Goal: Transaction & Acquisition: Purchase product/service

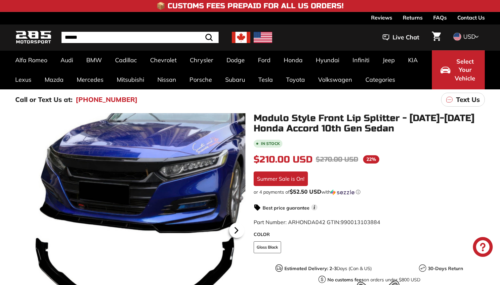
click at [237, 230] on icon at bounding box center [236, 230] width 3 height 6
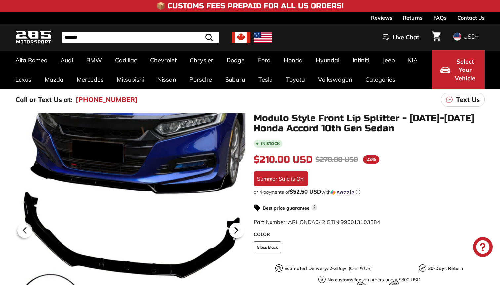
click at [237, 230] on icon at bounding box center [236, 230] width 3 height 6
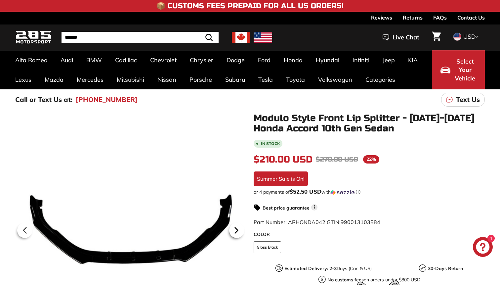
click at [237, 230] on icon at bounding box center [236, 230] width 3 height 6
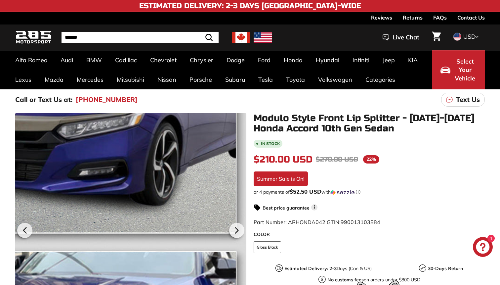
drag, startPoint x: 237, startPoint y: 230, endPoint x: 228, endPoint y: 216, distance: 17.0
click at [228, 216] on div at bounding box center [130, 229] width 231 height 232
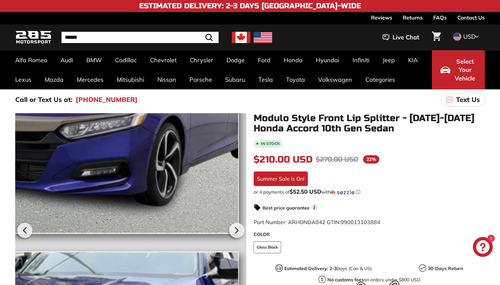
click at [201, 215] on div at bounding box center [130, 229] width 231 height 232
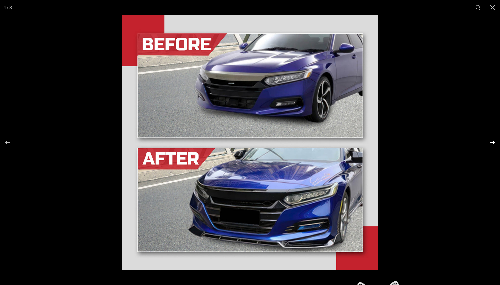
click at [491, 142] on button at bounding box center [488, 142] width 23 height 33
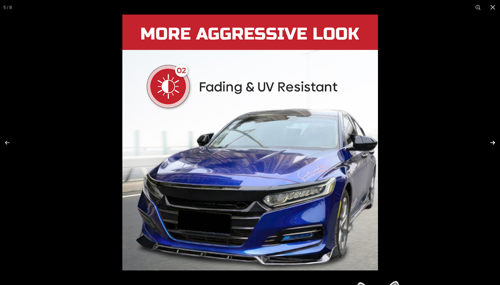
click at [491, 142] on button at bounding box center [488, 142] width 23 height 33
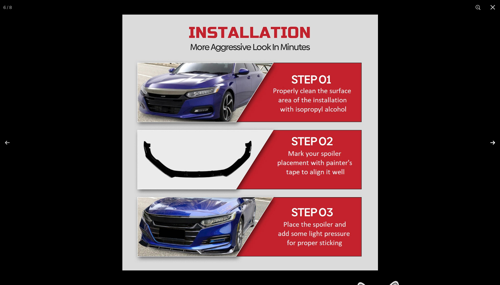
click at [491, 142] on button at bounding box center [488, 142] width 23 height 33
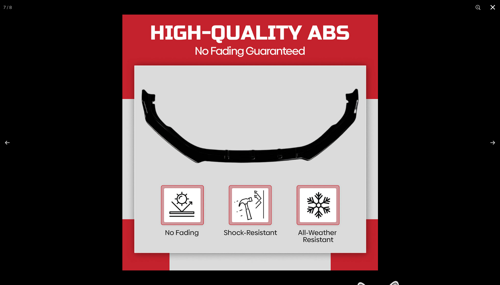
scroll to position [0, 54]
click at [101, 139] on div at bounding box center [250, 142] width 500 height 285
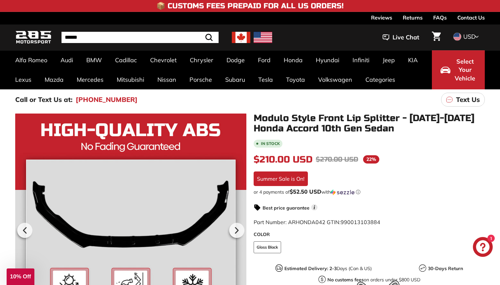
click at [79, 168] on div "Close dialog UNLOCK 10% Off Sign up to receive 10% off your first order and exc…" at bounding box center [250, 142] width 500 height 285
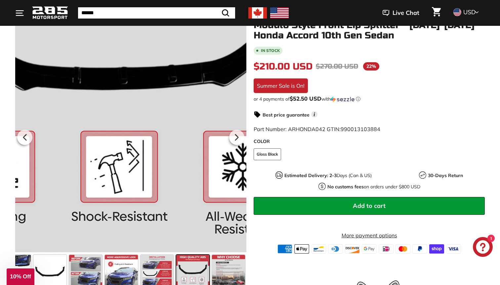
scroll to position [91, 0]
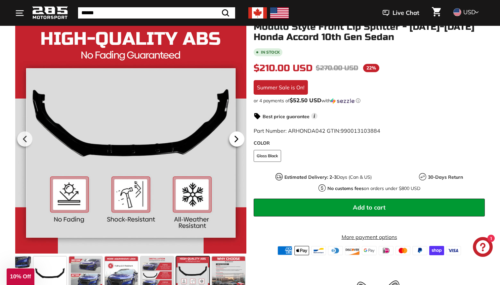
click at [235, 141] on icon at bounding box center [236, 139] width 3 height 6
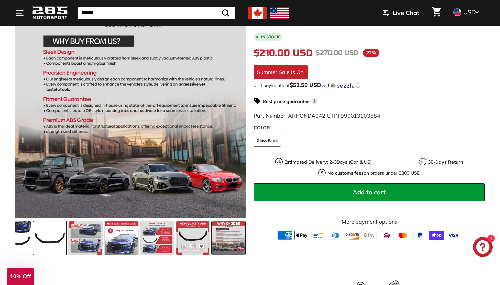
scroll to position [130, 0]
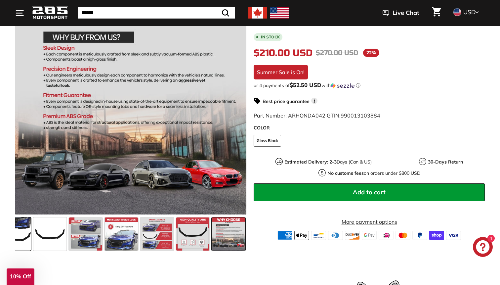
click at [23, 239] on span at bounding box center [14, 233] width 33 height 33
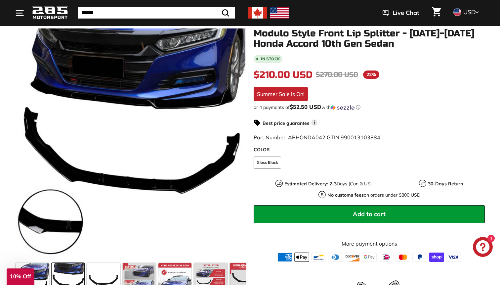
scroll to position [55, 0]
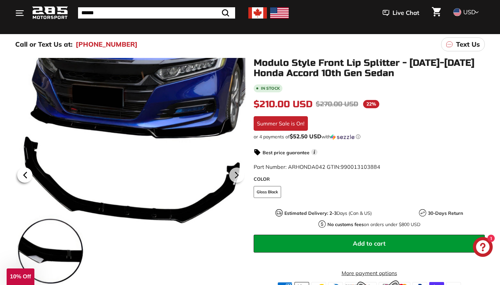
click at [17, 170] on div at bounding box center [24, 175] width 19 height 19
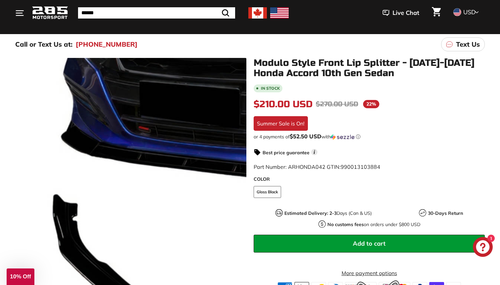
click at [19, 171] on div at bounding box center [130, 174] width 231 height 232
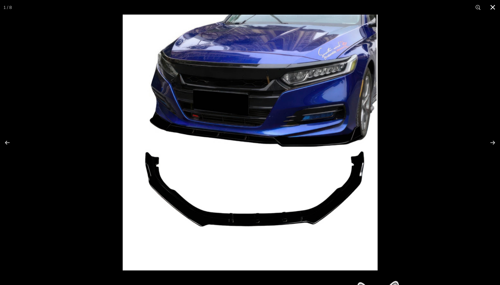
click at [492, 12] on button at bounding box center [493, 7] width 15 height 15
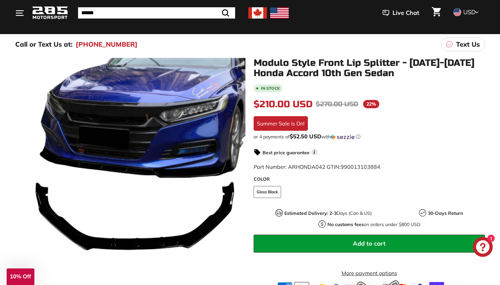
click at [237, 180] on icon at bounding box center [236, 174] width 15 height 15
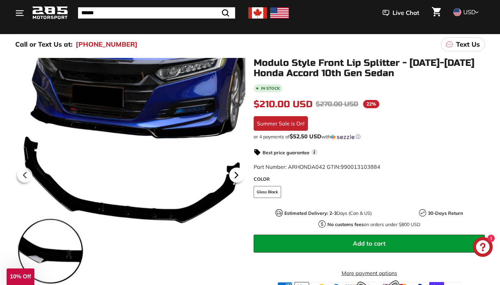
click at [237, 180] on icon at bounding box center [236, 174] width 15 height 15
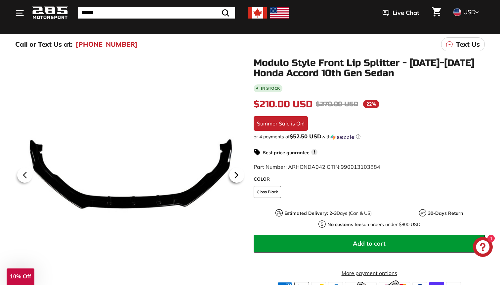
click at [237, 180] on icon at bounding box center [236, 174] width 15 height 15
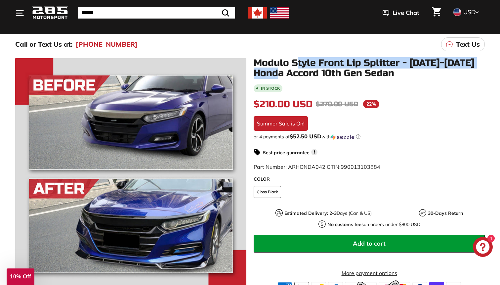
click at [296, 68] on h1 "Modulo Style Front Lip Splitter - [DATE]-[DATE] Honda Accord 10th Gen Sedan" at bounding box center [369, 68] width 231 height 21
